Goal: Task Accomplishment & Management: Manage account settings

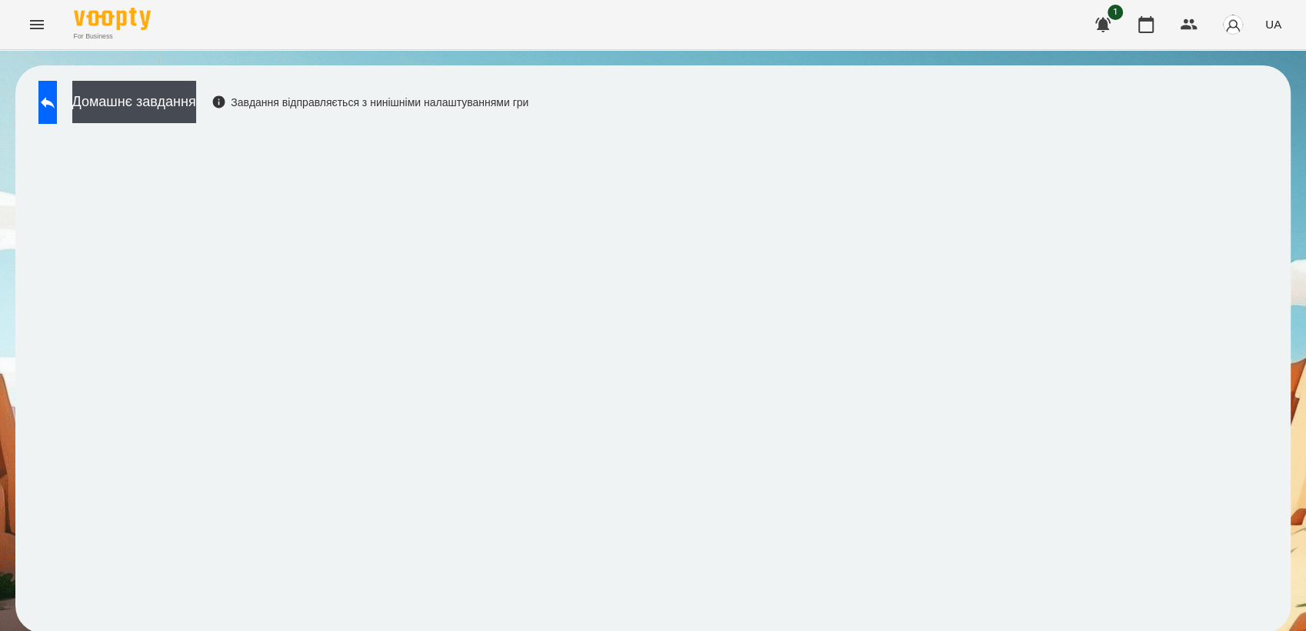
click at [33, 28] on icon "Menu" at bounding box center [37, 24] width 14 height 9
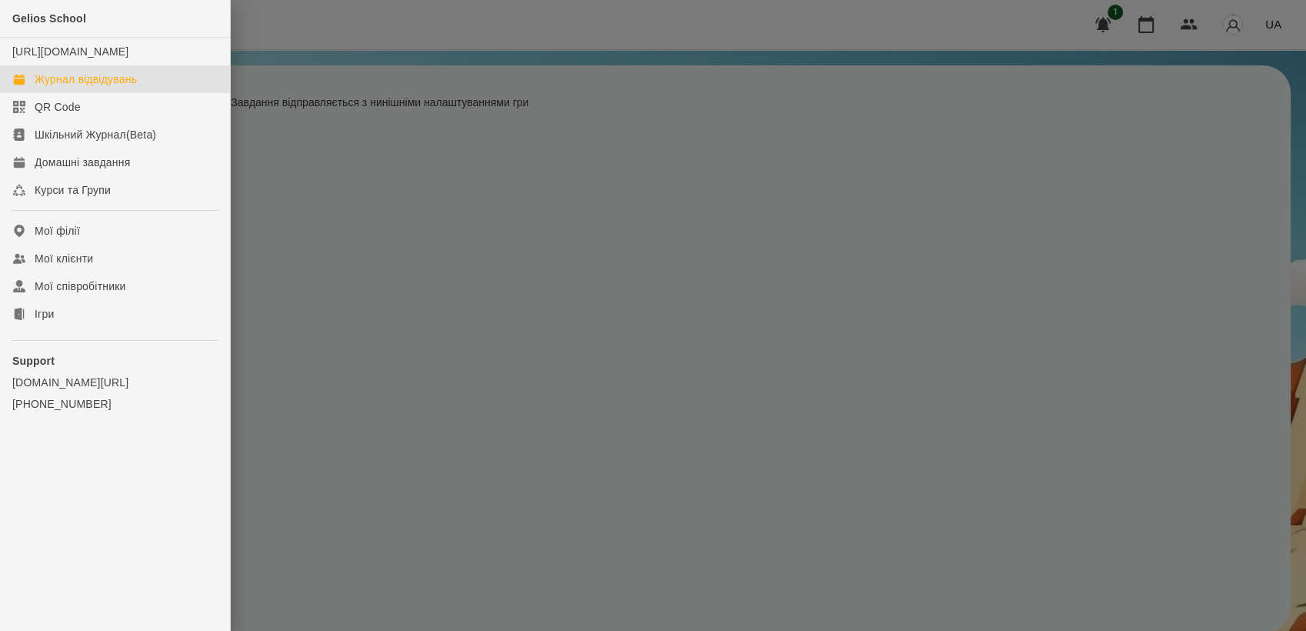
click at [108, 87] on div "Журнал відвідувань" at bounding box center [86, 79] width 102 height 15
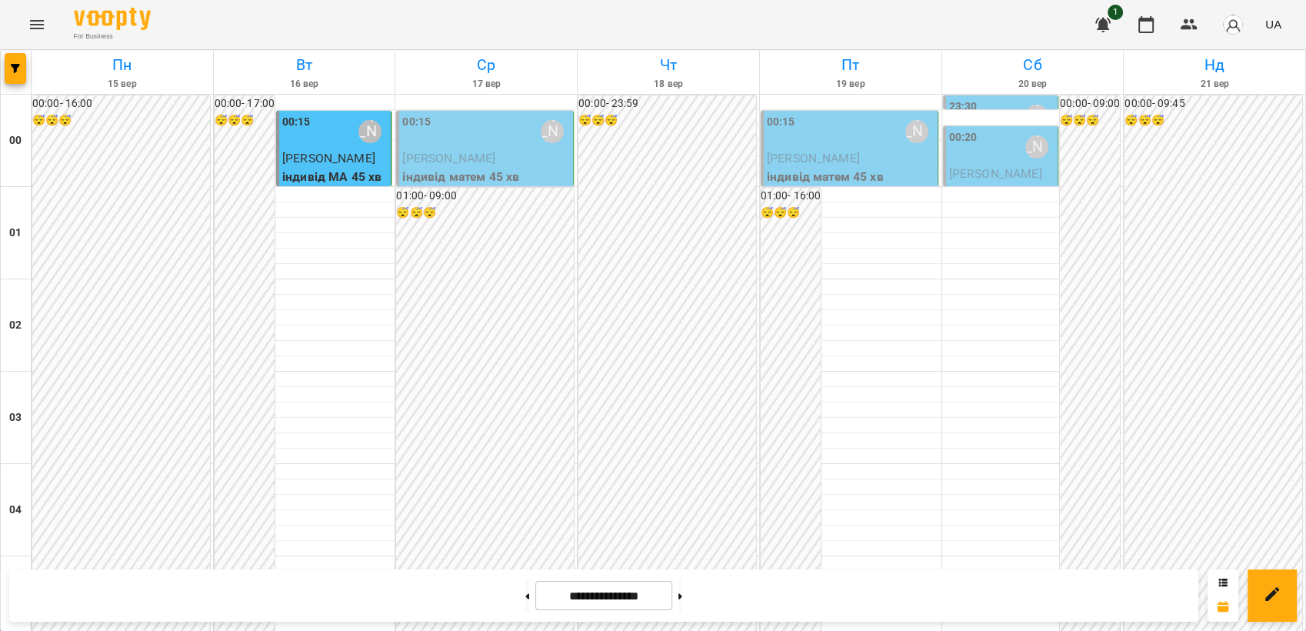
scroll to position [209, 0]
click at [39, 24] on icon "Menu" at bounding box center [37, 24] width 14 height 9
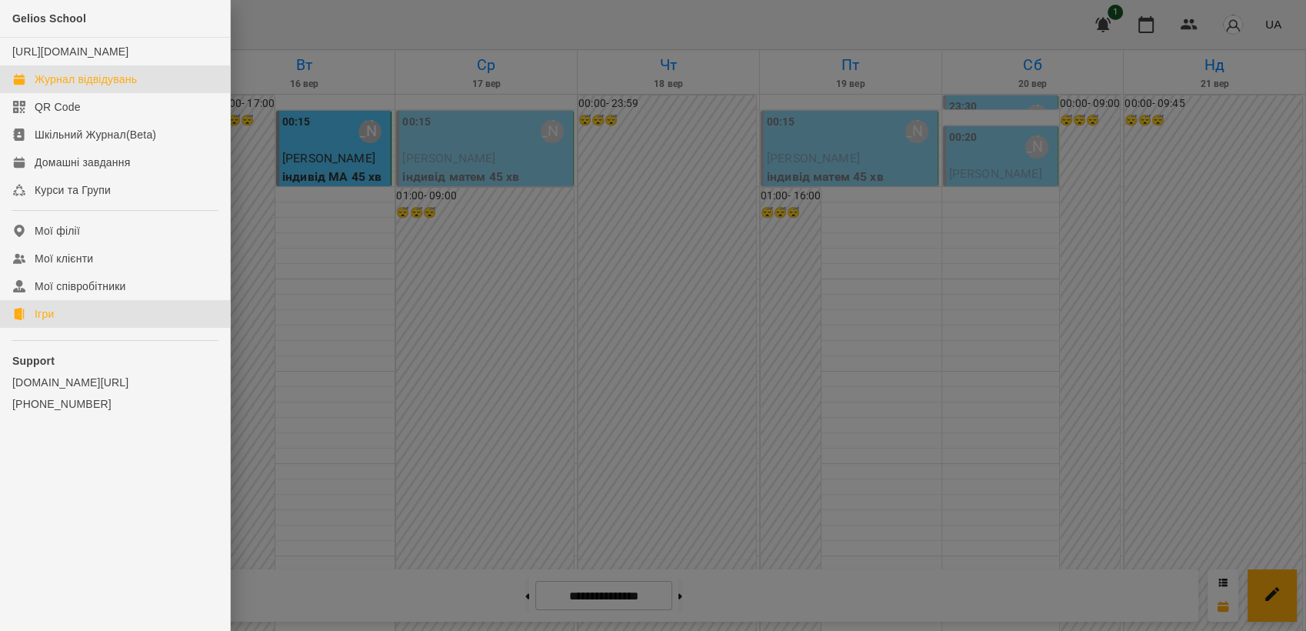
click at [64, 328] on link "Ігри" at bounding box center [115, 314] width 230 height 28
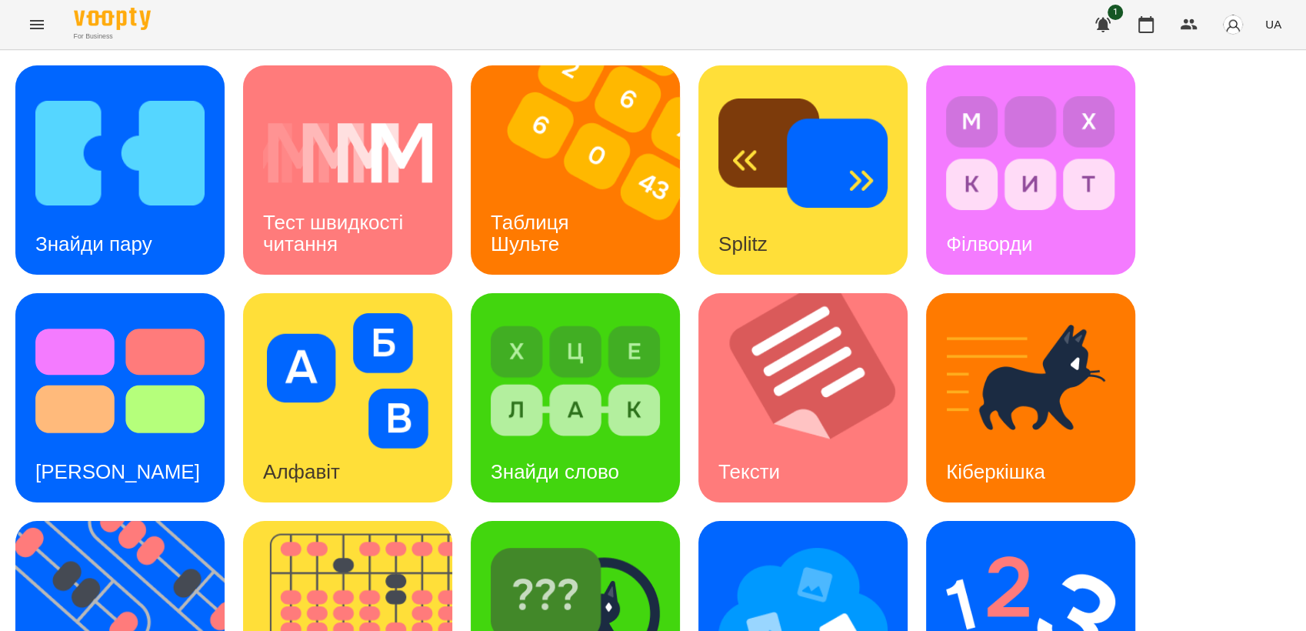
scroll to position [341, 0]
click at [96, 521] on img at bounding box center [129, 625] width 228 height 209
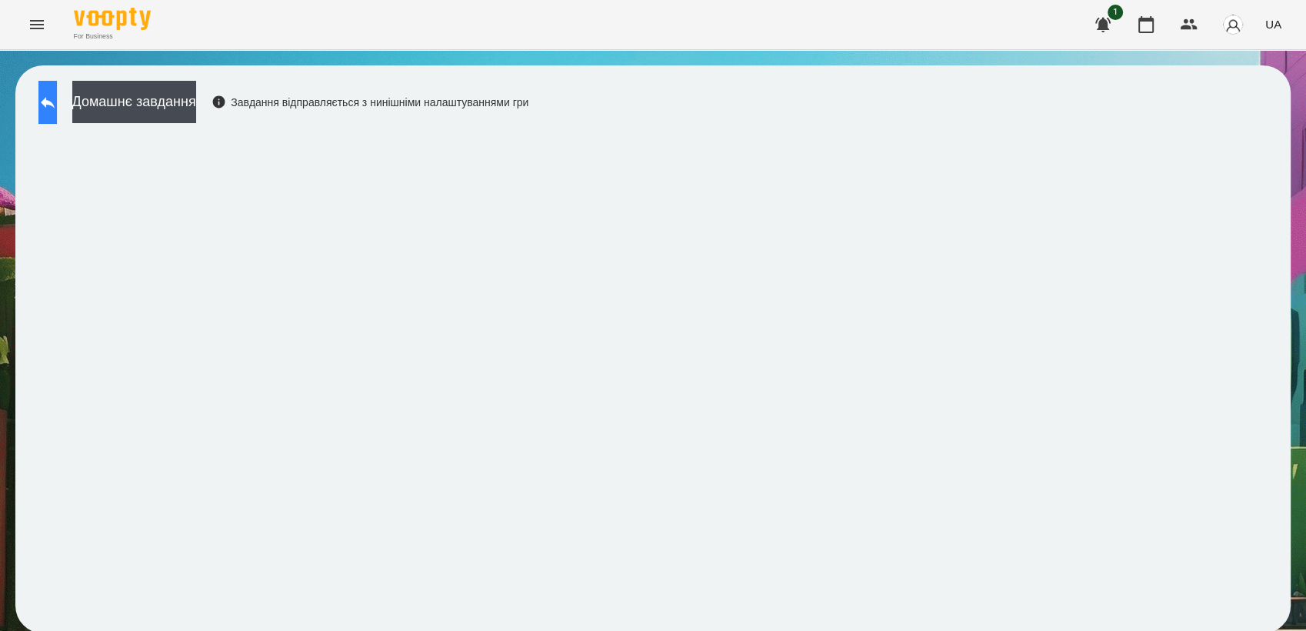
click at [54, 108] on icon at bounding box center [47, 102] width 18 height 18
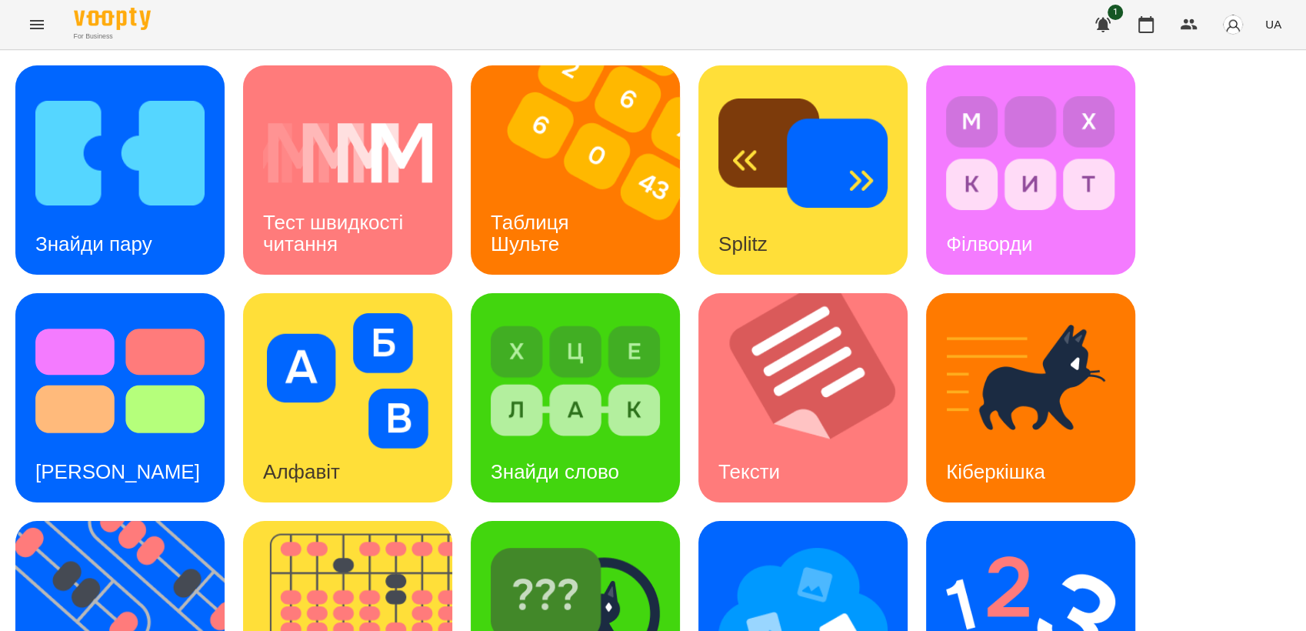
scroll to position [171, 0]
click at [1014, 541] on img at bounding box center [1030, 608] width 169 height 135
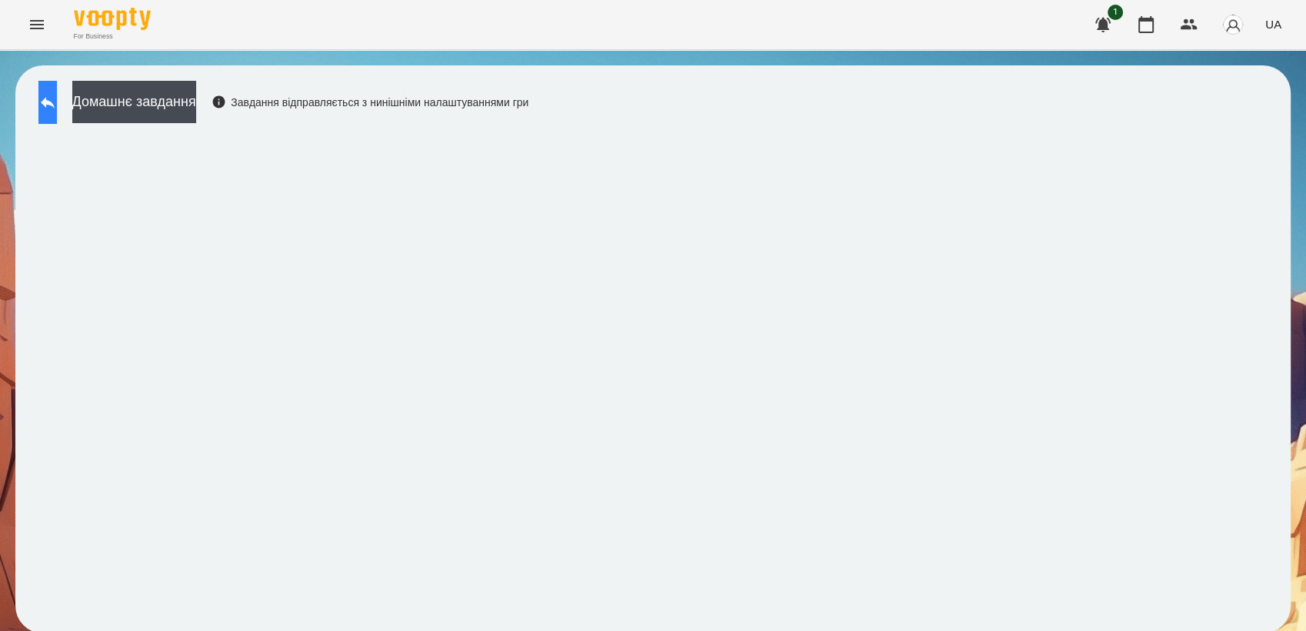
click at [56, 104] on icon at bounding box center [47, 102] width 18 height 18
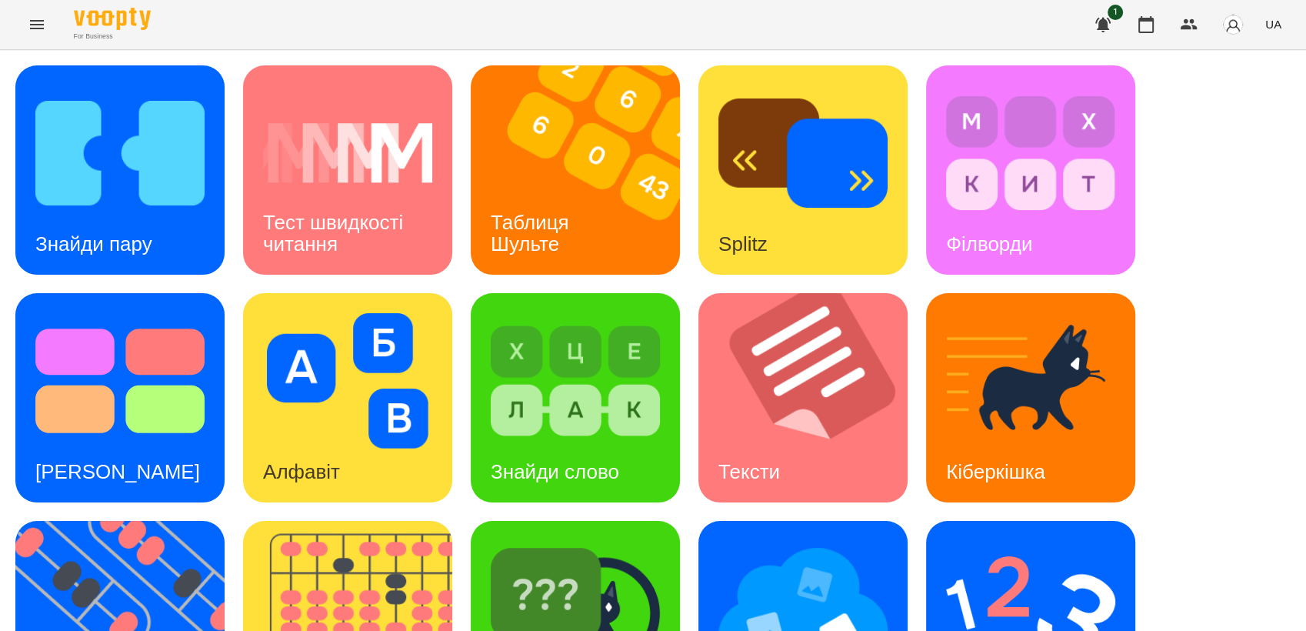
scroll to position [341, 0]
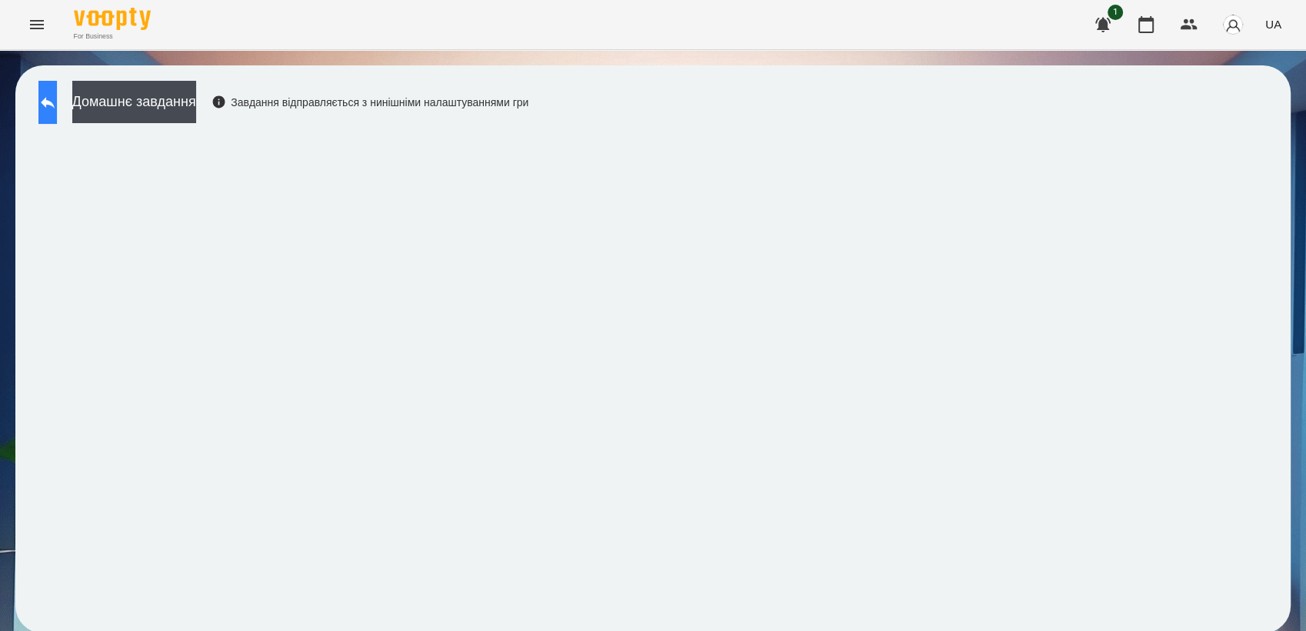
click at [52, 118] on button at bounding box center [47, 102] width 18 height 43
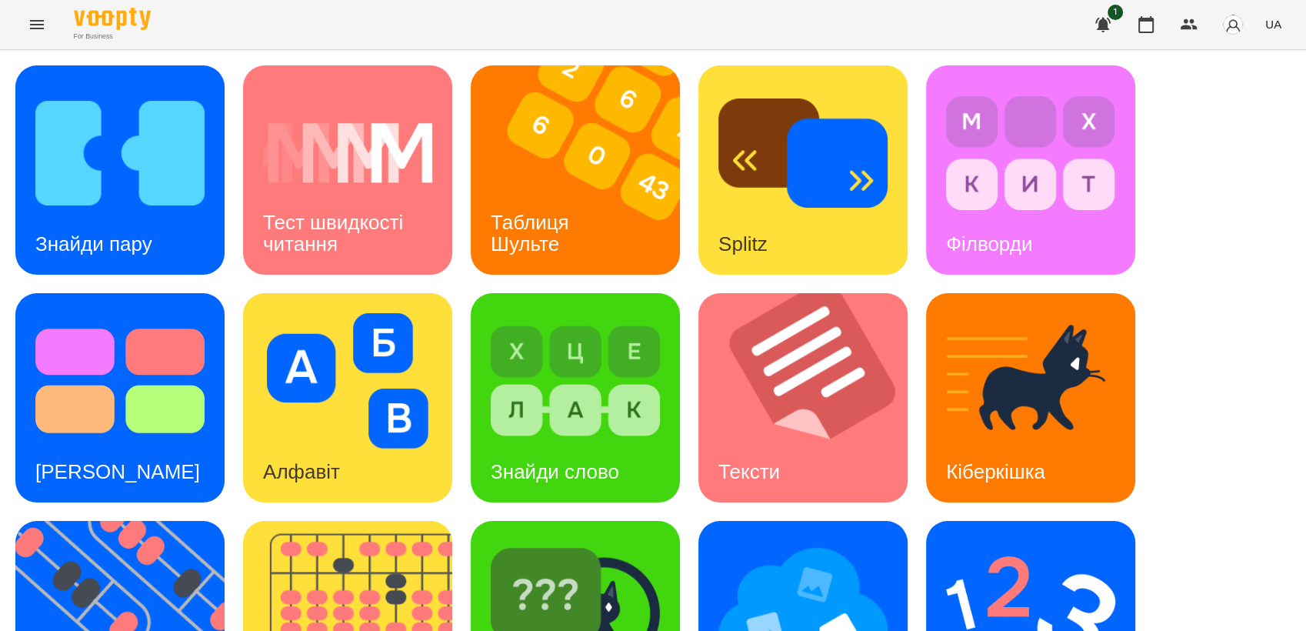
scroll to position [256, 0]
click at [85, 521] on img at bounding box center [129, 625] width 228 height 209
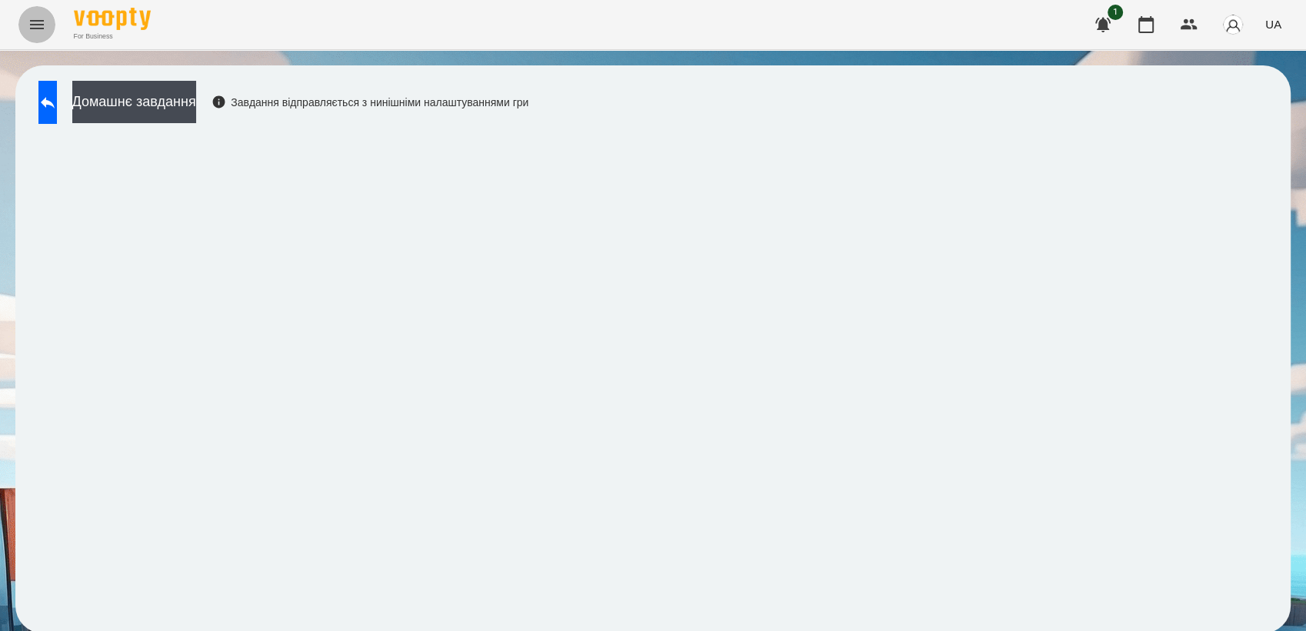
click at [35, 29] on icon "Menu" at bounding box center [37, 24] width 18 height 18
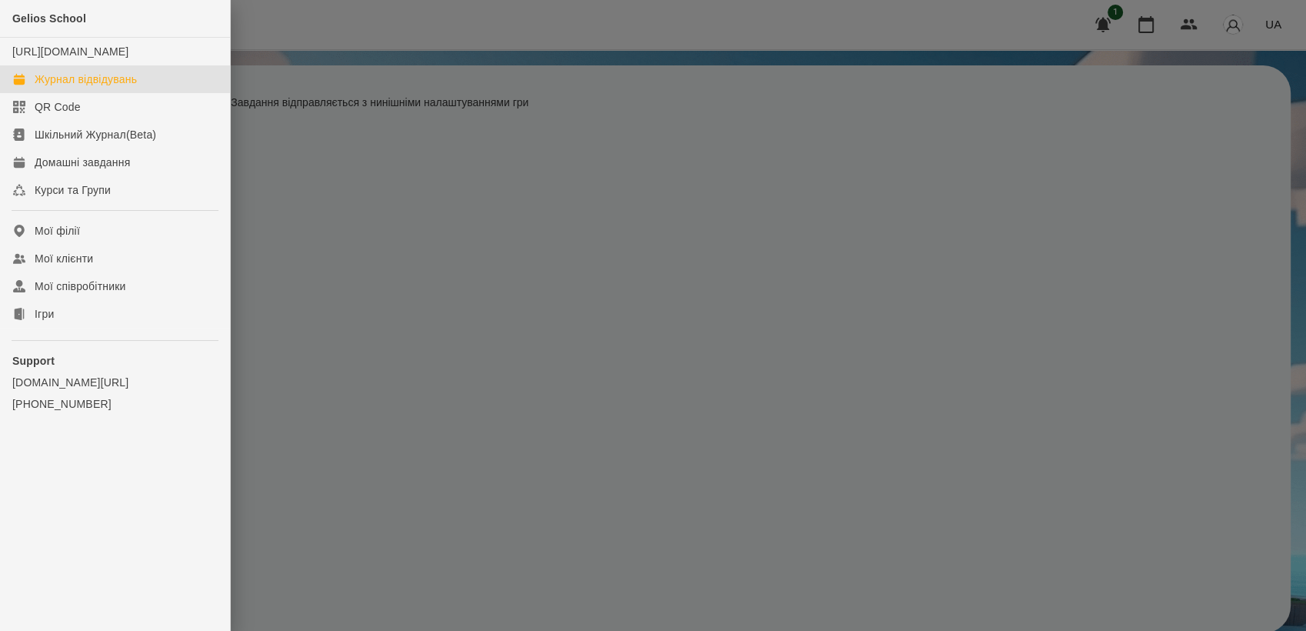
click at [108, 87] on div "Журнал відвідувань" at bounding box center [86, 79] width 102 height 15
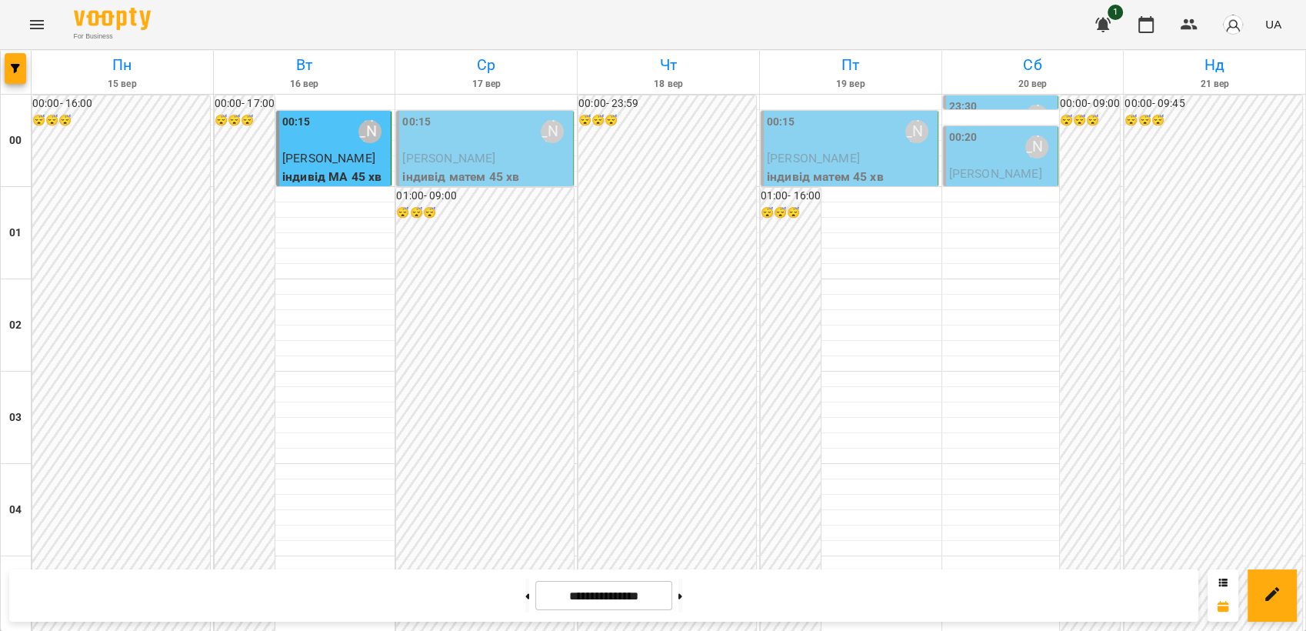
scroll to position [1491, 0]
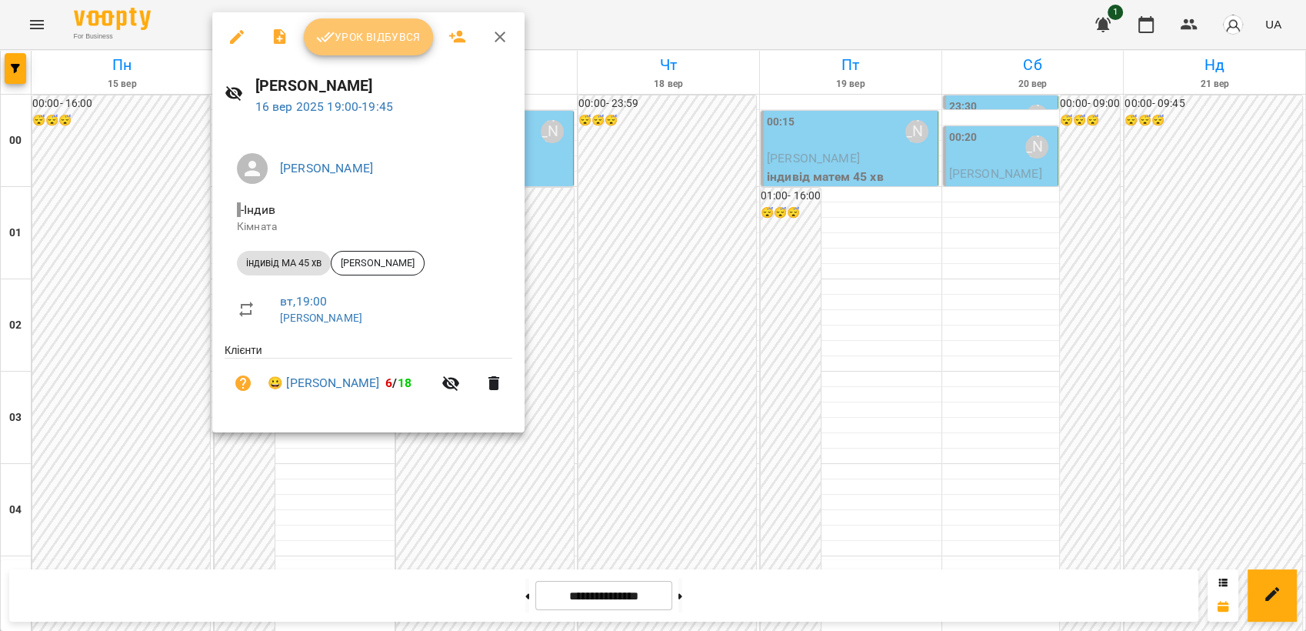
click at [373, 40] on span "Урок відбувся" at bounding box center [368, 37] width 105 height 18
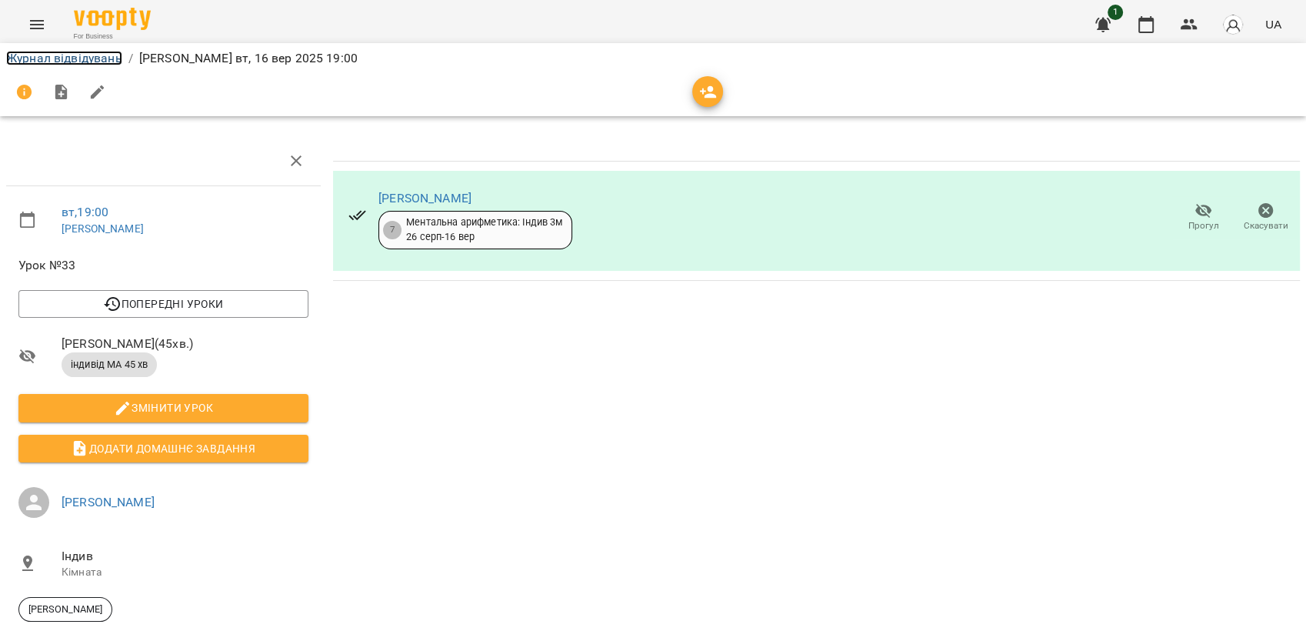
click at [67, 58] on link "Журнал відвідувань" at bounding box center [64, 58] width 116 height 15
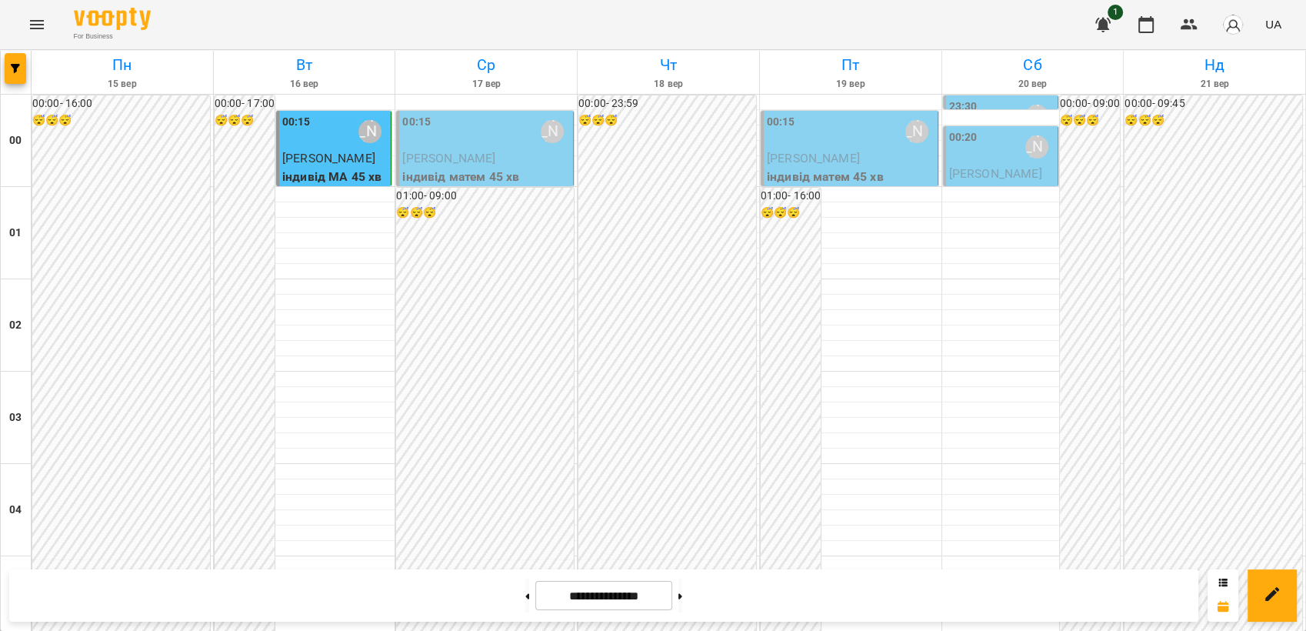
scroll to position [1709, 0]
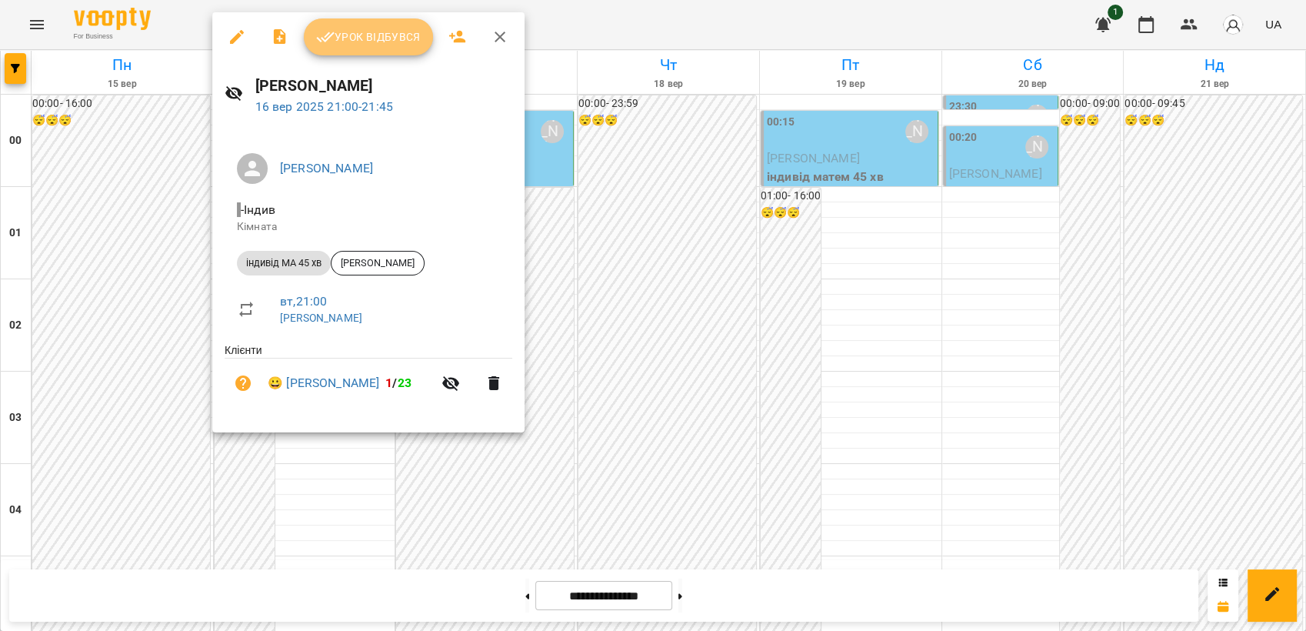
click at [369, 39] on span "Урок відбувся" at bounding box center [368, 37] width 105 height 18
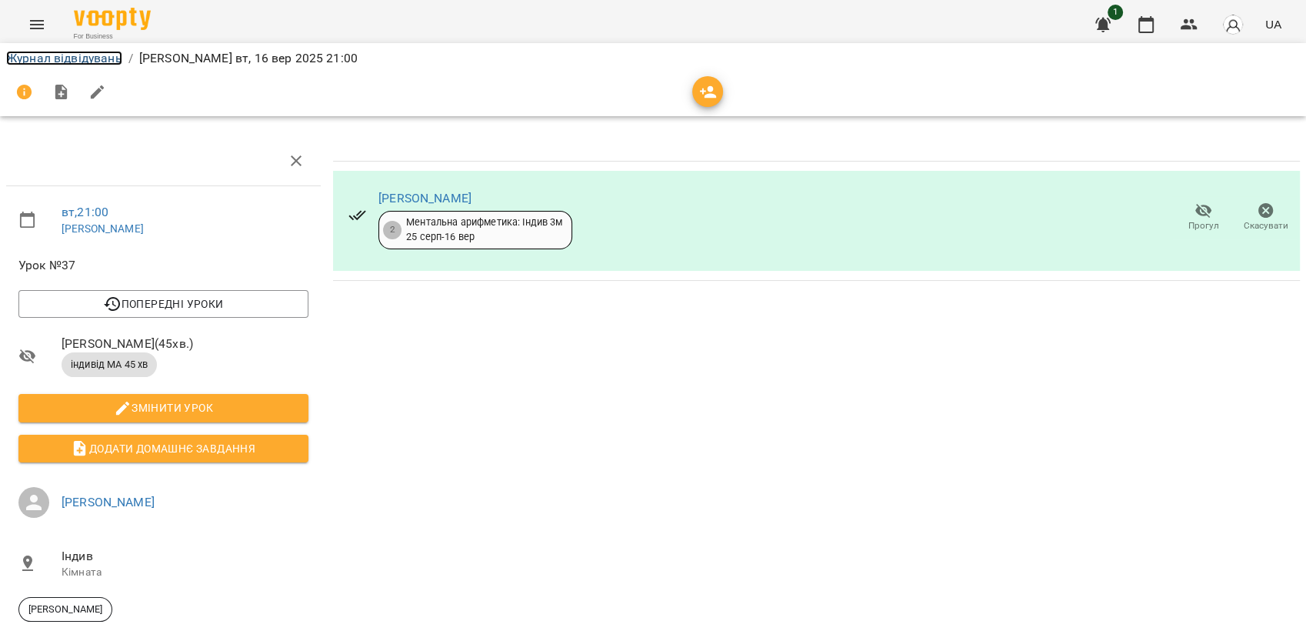
click at [80, 57] on link "Журнал відвідувань" at bounding box center [64, 58] width 116 height 15
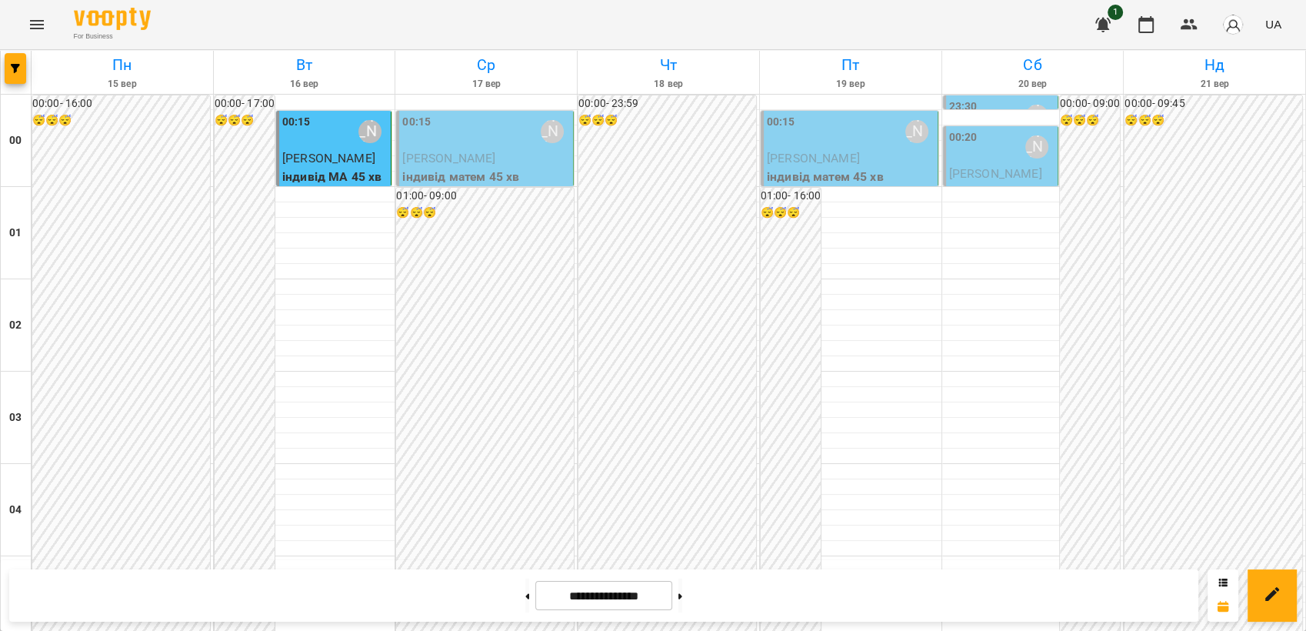
scroll to position [1747, 0]
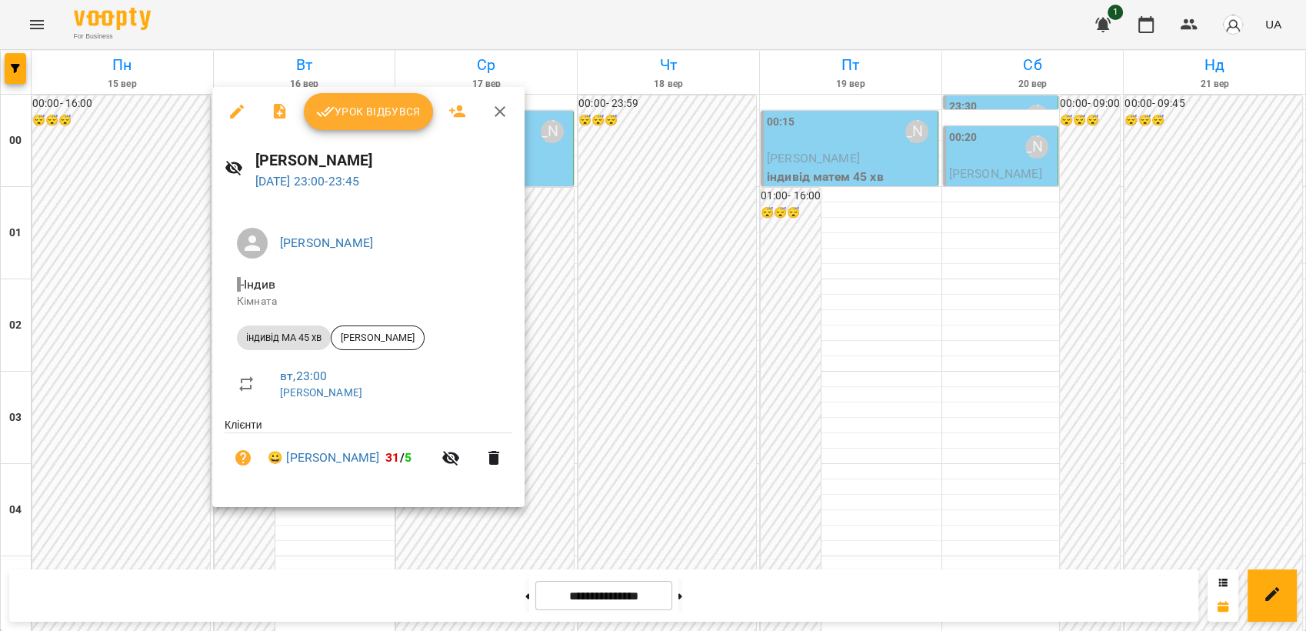
click at [377, 112] on span "Урок відбувся" at bounding box center [368, 111] width 105 height 18
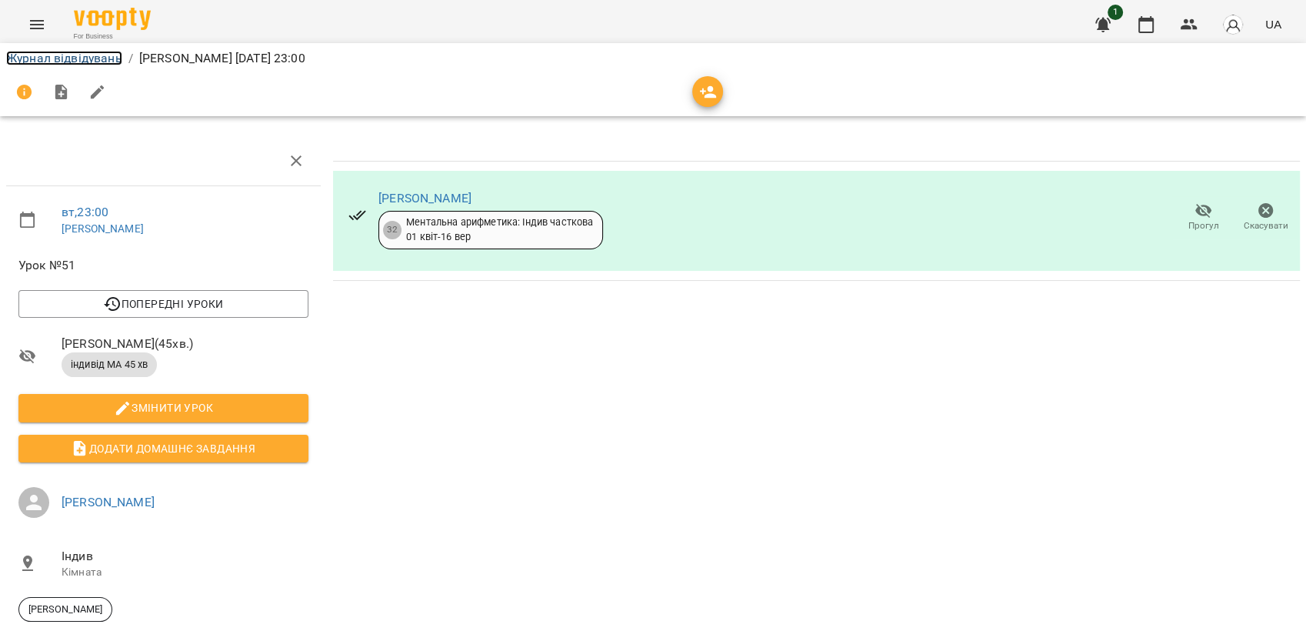
click at [59, 62] on link "Журнал відвідувань" at bounding box center [64, 58] width 116 height 15
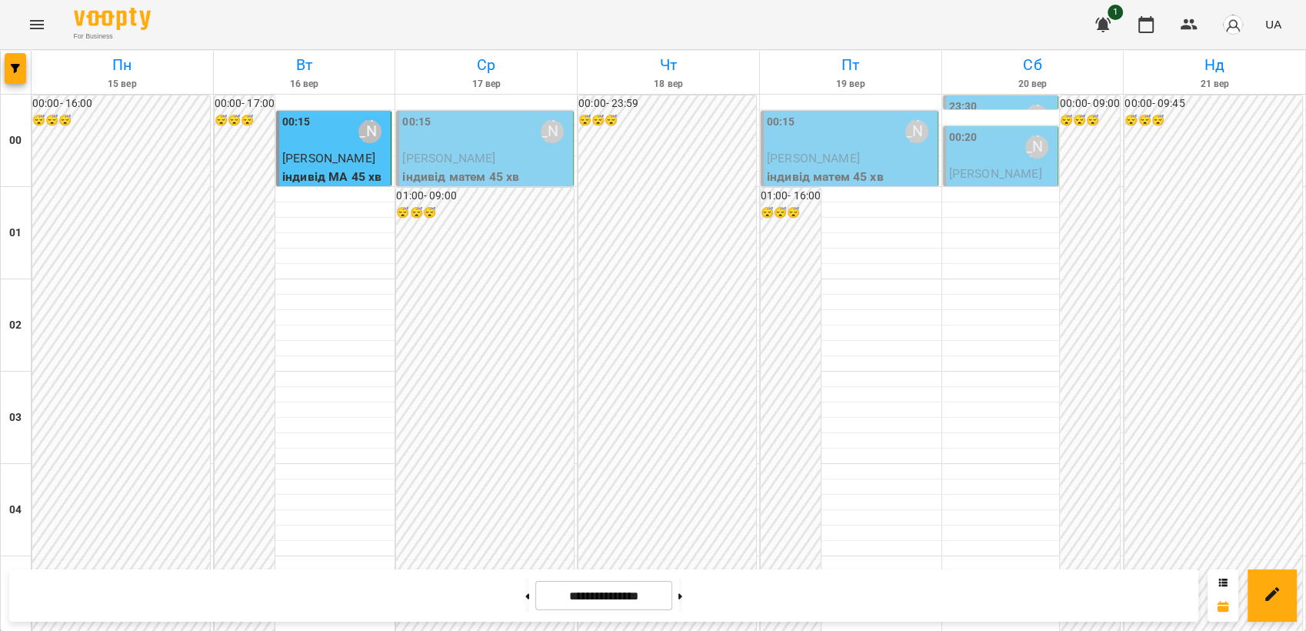
scroll to position [722, 0]
